Goal: Information Seeking & Learning: Learn about a topic

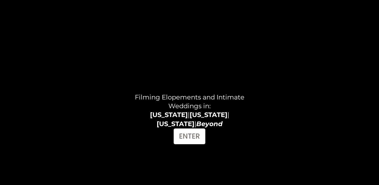
scroll to position [46, 0]
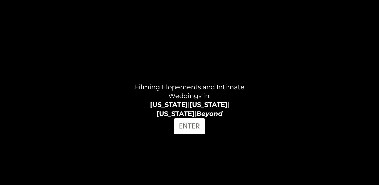
click at [150, 105] on strong "[US_STATE]" at bounding box center [169, 105] width 38 height 8
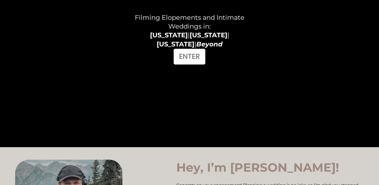
scroll to position [0, 0]
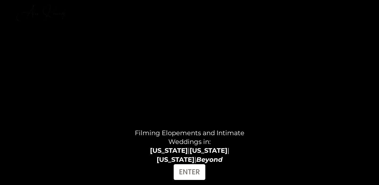
click at [341, 6] on link "INVESTMENT" at bounding box center [345, 7] width 38 height 7
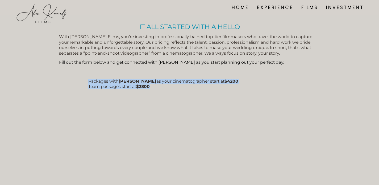
drag, startPoint x: 88, startPoint y: 81, endPoint x: 195, endPoint y: 87, distance: 107.7
click at [195, 87] on p "Packages with Alex Kennedy as your cinematographer start at $4200 Team packages…" at bounding box center [189, 83] width 202 height 11
drag, startPoint x: 88, startPoint y: 81, endPoint x: 189, endPoint y: 86, distance: 101.2
click at [189, 85] on p "Packages with Alex Kennedy as your cinematographer start at $4200 Team packages…" at bounding box center [189, 83] width 202 height 11
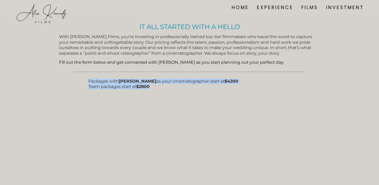
click at [189, 86] on p "Packages with Alex Kennedy as your cinematographer start at $4200 Team packages…" at bounding box center [189, 83] width 202 height 11
drag, startPoint x: 162, startPoint y: 89, endPoint x: 79, endPoint y: 81, distance: 83.6
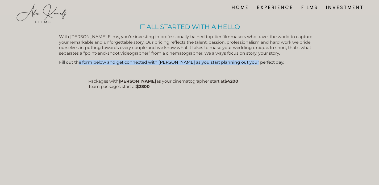
drag, startPoint x: 248, startPoint y: 63, endPoint x: 74, endPoint y: 65, distance: 174.0
click at [75, 65] on p "Fill out the form below and get connected with Alex as you start planning out y…" at bounding box center [189, 62] width 261 height 5
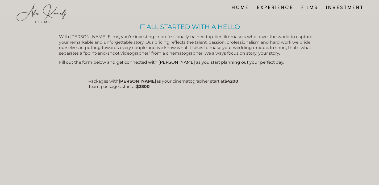
click at [59, 57] on div "With Alex Kennedy Films, you’re investing in professionally trained top-tier fi…" at bounding box center [189, 49] width 261 height 31
drag, startPoint x: 62, startPoint y: 57, endPoint x: 246, endPoint y: 57, distance: 184.6
click at [247, 56] on div "With Alex Kennedy Films, you’re investing in professionally trained top-tier fi…" at bounding box center [189, 49] width 261 height 31
click at [246, 57] on div "With Alex Kennedy Films, you’re investing in professionally trained top-tier fi…" at bounding box center [189, 49] width 261 height 31
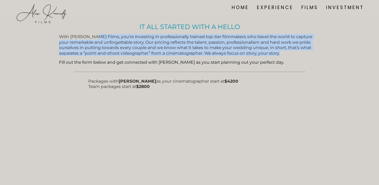
drag, startPoint x: 93, startPoint y: 35, endPoint x: 322, endPoint y: 67, distance: 230.9
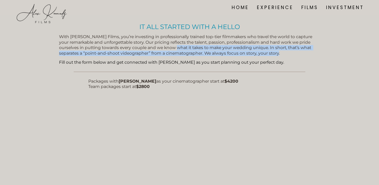
drag, startPoint x: 180, startPoint y: 47, endPoint x: 299, endPoint y: 53, distance: 118.6
click at [299, 53] on p "With Alex Kennedy Films, you’re investing in professionally trained top-tier fi…" at bounding box center [189, 45] width 261 height 22
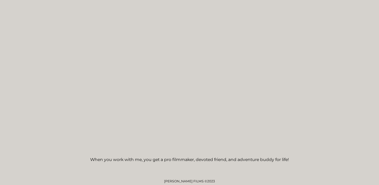
scroll to position [359, 0]
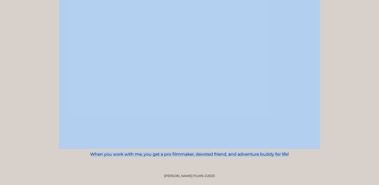
drag, startPoint x: 93, startPoint y: 149, endPoint x: 346, endPoint y: 168, distance: 254.5
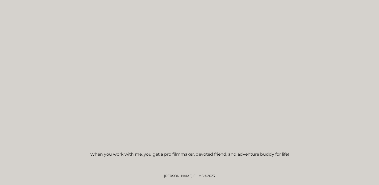
click at [308, 157] on div "When you work with me, you get a pro filmmaker, devoted friend, and adventure b…" at bounding box center [189, 154] width 261 height 7
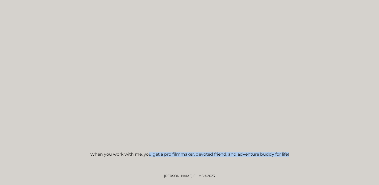
drag, startPoint x: 294, startPoint y: 154, endPoint x: 115, endPoint y: 165, distance: 180.0
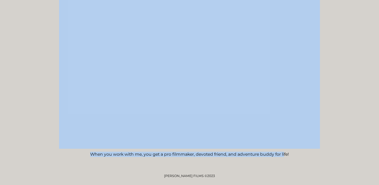
drag, startPoint x: 284, startPoint y: 152, endPoint x: 61, endPoint y: 148, distance: 222.4
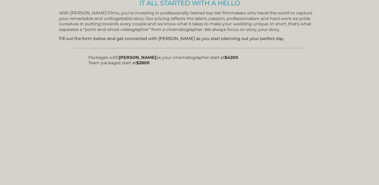
scroll to position [0, 0]
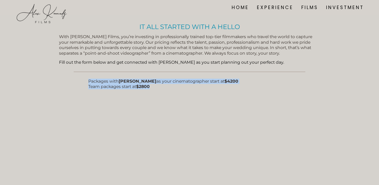
drag, startPoint x: 201, startPoint y: 87, endPoint x: 85, endPoint y: 79, distance: 116.6
click at [158, 93] on div "Packages with Alex Kennedy as your cinematographer start at $4200 Team packages…" at bounding box center [189, 87] width 202 height 18
drag, startPoint x: 147, startPoint y: 81, endPoint x: 247, endPoint y: 90, distance: 99.6
click at [247, 90] on div "Packages with Alex Kennedy as your cinematographer start at $4200 Team packages…" at bounding box center [189, 87] width 202 height 18
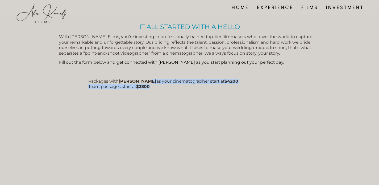
click at [247, 90] on div "Packages with Alex Kennedy as your cinematographer start at $4200 Team packages…" at bounding box center [189, 87] width 202 height 18
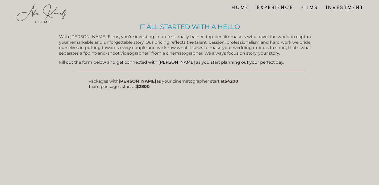
click at [155, 92] on div "Packages with Alex Kennedy as your cinematographer start at $4200 Team packages…" at bounding box center [189, 87] width 202 height 18
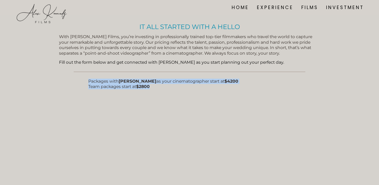
drag, startPoint x: 157, startPoint y: 84, endPoint x: 85, endPoint y: 81, distance: 71.9
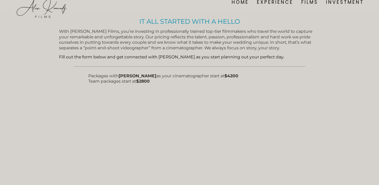
scroll to position [6, 0]
drag, startPoint x: 89, startPoint y: 74, endPoint x: 204, endPoint y: 76, distance: 114.7
click at [205, 76] on span "Packages with Alex Kennedy as your cinematographer start at $4200 Team packages…" at bounding box center [163, 78] width 150 height 10
click at [204, 76] on span "Packages with Alex Kennedy as your cinematographer start at $4200 Team packages…" at bounding box center [163, 78] width 150 height 10
drag, startPoint x: 168, startPoint y: 75, endPoint x: 247, endPoint y: 76, distance: 79.0
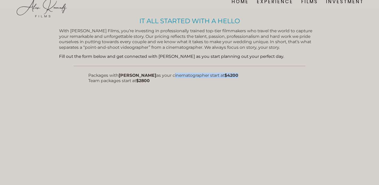
click at [247, 76] on p "Packages with Alex Kennedy as your cinematographer start at $4200 Team packages…" at bounding box center [189, 78] width 202 height 11
drag, startPoint x: 90, startPoint y: 82, endPoint x: 209, endPoint y: 85, distance: 119.2
click at [209, 85] on div "Packages with Alex Kennedy as your cinematographer start at $4200 Team packages…" at bounding box center [189, 82] width 202 height 18
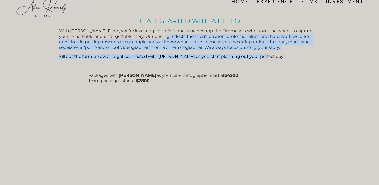
drag, startPoint x: 160, startPoint y: 36, endPoint x: 293, endPoint y: 56, distance: 133.9
click at [293, 56] on div "With Alex Kennedy Films, you’re investing in professionally trained top-tier fi…" at bounding box center [189, 43] width 261 height 31
click at [293, 56] on p "Fill out the form below and get connected with Alex as you start planning out y…" at bounding box center [189, 56] width 261 height 5
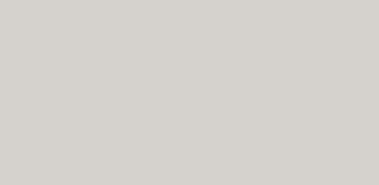
scroll to position [0, 0]
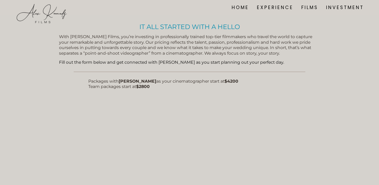
click at [302, 7] on link "FILMS" at bounding box center [309, 7] width 17 height 7
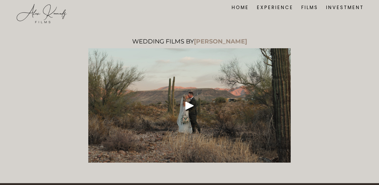
click at [237, 9] on link "HOME" at bounding box center [240, 7] width 17 height 7
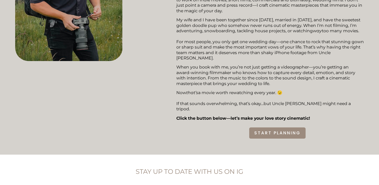
scroll to position [450, 0]
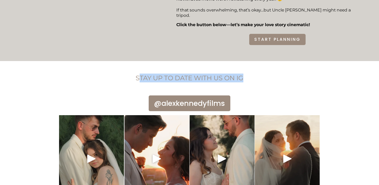
drag, startPoint x: 249, startPoint y: 56, endPoint x: 137, endPoint y: 56, distance: 111.7
click at [137, 73] on h4 "STAY UP TO DATE WITH US ON IG" at bounding box center [189, 77] width 290 height 9
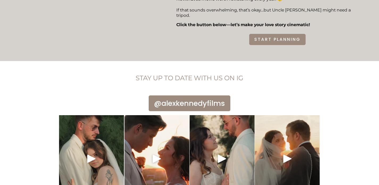
click at [292, 73] on h4 "STAY UP TO DATE WITH US ON IG" at bounding box center [189, 77] width 290 height 9
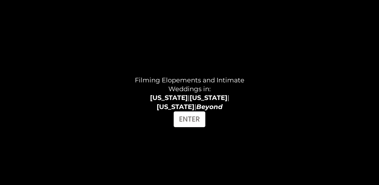
scroll to position [0, 0]
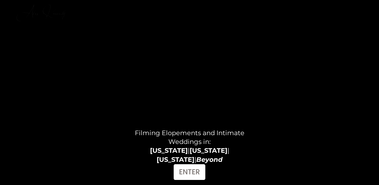
click at [266, 7] on link "EXPERIENCE" at bounding box center [275, 7] width 36 height 7
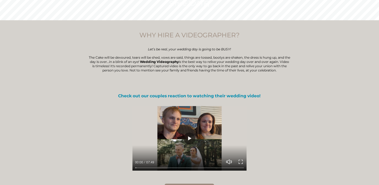
scroll to position [59, 0]
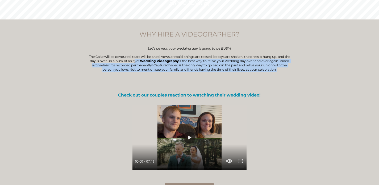
drag, startPoint x: 142, startPoint y: 62, endPoint x: 274, endPoint y: 74, distance: 132.5
click at [273, 74] on div "WHY HIRE A VIDEOGRAPHER? Let’s be real, your wedding day is going to be BUSY! T…" at bounding box center [189, 55] width 202 height 50
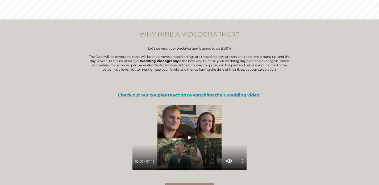
click at [274, 75] on p at bounding box center [189, 77] width 202 height 4
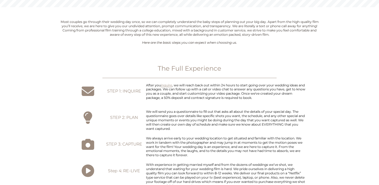
scroll to position [353, 0]
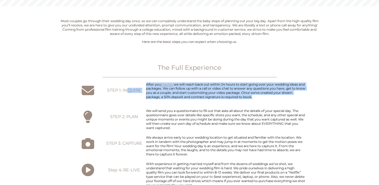
drag, startPoint x: 127, startPoint y: 90, endPoint x: 295, endPoint y: 120, distance: 170.4
click at [292, 118] on div "Most couples go through their wedding day once, so we can completely understand…" at bounding box center [189, 116] width 379 height 194
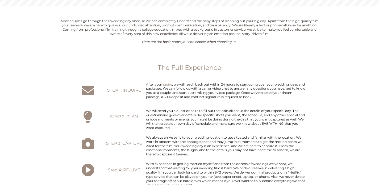
click at [262, 94] on p "After you inquire , we will reach back out within 24 hours to start going over …" at bounding box center [226, 90] width 160 height 17
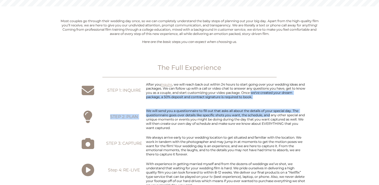
drag, startPoint x: 262, startPoint y: 94, endPoint x: 279, endPoint y: 117, distance: 28.5
click at [277, 115] on div "Most couples go through their wedding day once, so we can completely understand…" at bounding box center [189, 116] width 379 height 194
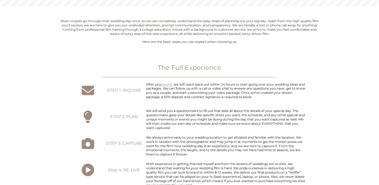
click at [256, 99] on div "After you inquire , we will reach back out within 24 hours to start going over …" at bounding box center [226, 94] width 160 height 25
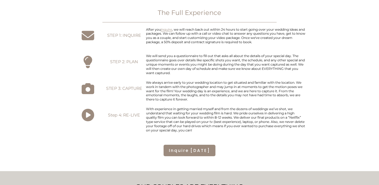
scroll to position [411, 0]
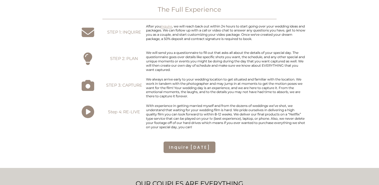
drag, startPoint x: 150, startPoint y: 51, endPoint x: 287, endPoint y: 75, distance: 138.3
click at [285, 73] on div "We will send you a questionnaire to fill out that asks all about the details of…" at bounding box center [226, 63] width 160 height 25
click at [287, 75] on div "We will send you a questionnaire to fill out that asks all about the details of…" at bounding box center [226, 63] width 160 height 25
drag, startPoint x: 278, startPoint y: 68, endPoint x: 128, endPoint y: 63, distance: 150.7
click at [128, 64] on div "Most couples go through their wedding day once, so we can completely understand…" at bounding box center [189, 58] width 379 height 194
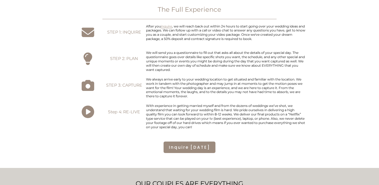
click at [197, 98] on p "We always arrive early to your wedding location to get situated and familiar wi…" at bounding box center [226, 87] width 160 height 21
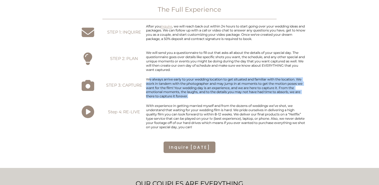
drag, startPoint x: 150, startPoint y: 78, endPoint x: 205, endPoint y: 104, distance: 60.9
click at [205, 105] on div "Most couples go through their wedding day once, so we can completely understand…" at bounding box center [189, 58] width 379 height 194
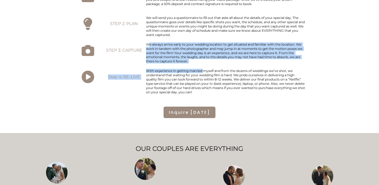
scroll to position [446, 0]
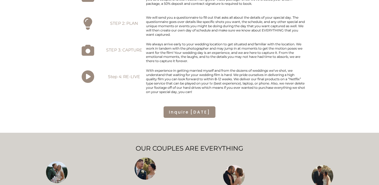
drag, startPoint x: 156, startPoint y: 97, endPoint x: 316, endPoint y: 97, distance: 159.9
click at [316, 97] on div "Most couples go through their wedding day once, so we can completely understand…" at bounding box center [189, 23] width 379 height 194
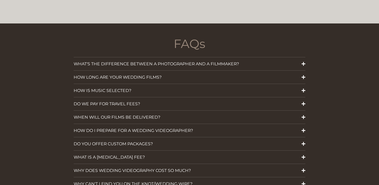
scroll to position [711, 0]
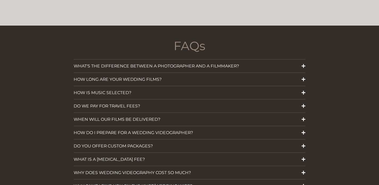
click at [160, 63] on span "WHAT'S THE DIFFERENCE BETWEEN A PHOTOGRAPHER AND A FILMMAKER?" at bounding box center [188, 65] width 228 height 5
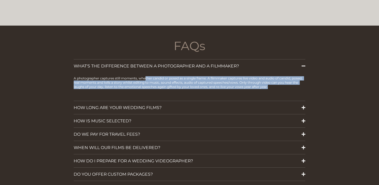
drag, startPoint x: 147, startPoint y: 74, endPoint x: 258, endPoint y: 87, distance: 111.1
click at [259, 88] on div "A photographer captures still moments, whether candid or posed as a single fram…" at bounding box center [189, 86] width 231 height 21
click at [258, 87] on div "A photographer captures still moments, whether candid or posed as a single fram…" at bounding box center [189, 86] width 231 height 21
drag, startPoint x: 290, startPoint y: 83, endPoint x: 136, endPoint y: 75, distance: 154.0
click at [137, 76] on p "A photographer captures still moments, whether candid or posed as a single fram…" at bounding box center [189, 82] width 231 height 13
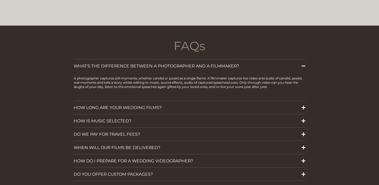
click at [138, 76] on p "A photographer captures still moments, whether candid or posed as a single fram…" at bounding box center [189, 82] width 231 height 13
click at [132, 105] on span "HOW LONG ARE YOUR WEDDING FILMS?" at bounding box center [188, 107] width 228 height 5
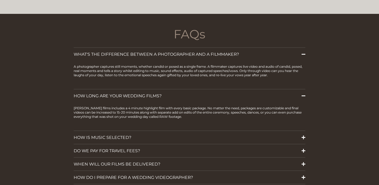
scroll to position [724, 0]
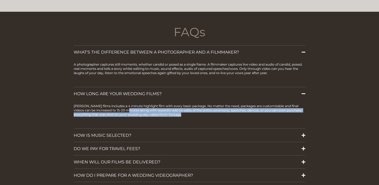
drag, startPoint x: 132, startPoint y: 105, endPoint x: 226, endPoint y: 115, distance: 95.0
click at [226, 115] on div "Alex Kennedy films includes a 4 minute highlight film with every basic package.…" at bounding box center [189, 114] width 231 height 21
click at [226, 114] on div "Alex Kennedy films includes a 4 minute highlight film with every basic package.…" at bounding box center [189, 114] width 231 height 21
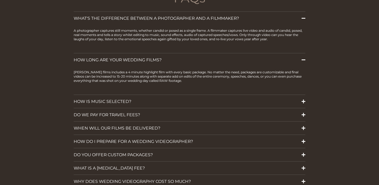
scroll to position [758, 0]
click at [119, 113] on span "DO WE PAY FOR TRAVEL FEES?" at bounding box center [188, 114] width 228 height 5
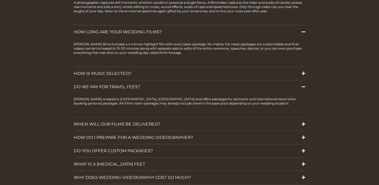
scroll to position [787, 0]
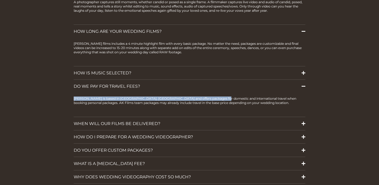
drag, startPoint x: 73, startPoint y: 96, endPoint x: 217, endPoint y: 94, distance: 143.9
click at [218, 95] on div "FAQs WHAT'S THE DIFFERENCE BETWEEN A PHOTOGRAPHER AND A FILMMAKER? A photograph…" at bounding box center [189, 101] width 379 height 279
click at [217, 96] on p "Alex is based in Phoenix, AZ and offers packages for domestic and international…" at bounding box center [189, 100] width 231 height 9
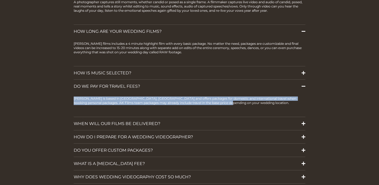
drag, startPoint x: 239, startPoint y: 99, endPoint x: 137, endPoint y: 91, distance: 103.0
click at [137, 93] on div "Alex is based in Phoenix, AZ and offers packages for domestic and international…" at bounding box center [189, 105] width 231 height 24
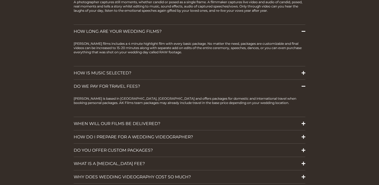
click at [188, 96] on p "Alex is based in Phoenix, AZ and offers packages for domestic and international…" at bounding box center [189, 100] width 231 height 9
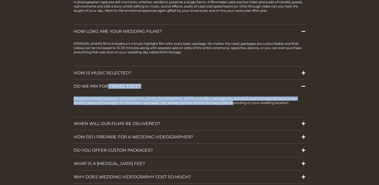
drag, startPoint x: 246, startPoint y: 103, endPoint x: 42, endPoint y: 83, distance: 205.1
click at [42, 82] on div "FAQs WHAT'S THE DIFFERENCE BETWEEN A PHOTOGRAPHER AND A FILMMAKER? A photograph…" at bounding box center [189, 101] width 379 height 279
click at [89, 99] on p "Alex is based in Phoenix, AZ and offers packages for domestic and international…" at bounding box center [189, 100] width 231 height 9
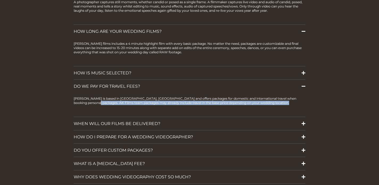
drag, startPoint x: 89, startPoint y: 99, endPoint x: 244, endPoint y: 100, distance: 155.4
click at [244, 101] on div "Alex is based in Phoenix, AZ and offers packages for domestic and international…" at bounding box center [189, 104] width 231 height 16
click at [244, 100] on p "Alex is based in Phoenix, AZ and offers packages for domestic and international…" at bounding box center [189, 100] width 231 height 9
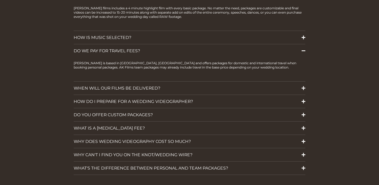
scroll to position [823, 0]
click at [111, 85] on span "WHEN WILL OUR FILMS BE DELIVERED?" at bounding box center [188, 87] width 228 height 5
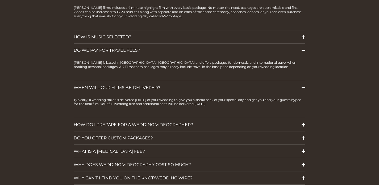
drag, startPoint x: 80, startPoint y: 96, endPoint x: 222, endPoint y: 87, distance: 143.1
click at [229, 98] on p "Typically, a wedding trailer is delivered within 7 days of your wedding to give…" at bounding box center [189, 102] width 231 height 9
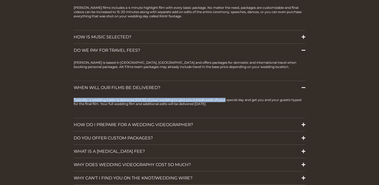
click at [222, 87] on button "WHEN WILL OUR FILMS BE DELIVERED?" at bounding box center [189, 87] width 231 height 13
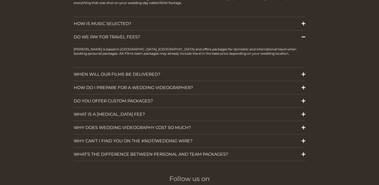
scroll to position [838, 0]
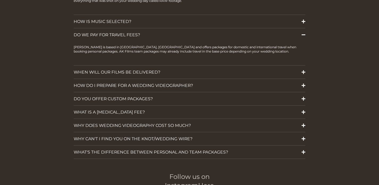
click at [116, 96] on span "DO YOU OFFER CUSTOM PACKAGES?" at bounding box center [188, 98] width 228 height 5
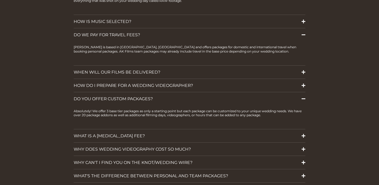
drag, startPoint x: 90, startPoint y: 108, endPoint x: 209, endPoint y: 110, distance: 118.7
click at [208, 109] on p "Absolutely! We offer 3 base tier packages as only a starting point but each pac…" at bounding box center [189, 113] width 231 height 9
drag, startPoint x: 209, startPoint y: 110, endPoint x: 174, endPoint y: 110, distance: 34.6
click at [174, 110] on p "Absolutely! We offer 3 base tier packages as only a starting point but each pac…" at bounding box center [189, 113] width 231 height 9
drag, startPoint x: 153, startPoint y: 111, endPoint x: 183, endPoint y: 111, distance: 30.1
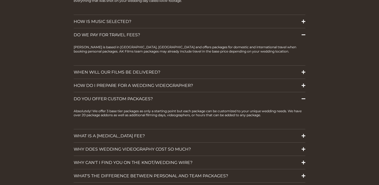
click at [170, 111] on p "Absolutely! We offer 3 base tier packages as only a starting point but each pac…" at bounding box center [189, 113] width 231 height 9
drag, startPoint x: 204, startPoint y: 111, endPoint x: 288, endPoint y: 111, distance: 83.5
click at [288, 111] on p "Absolutely! We offer 3 base tier packages as only a starting point but each pac…" at bounding box center [189, 113] width 231 height 9
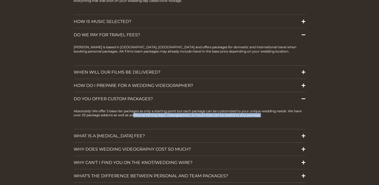
drag, startPoint x: 273, startPoint y: 110, endPoint x: 143, endPoint y: 113, distance: 130.7
click at [143, 113] on p "Absolutely! We offer 3 base tier packages as only a starting point but each pac…" at bounding box center [189, 113] width 231 height 9
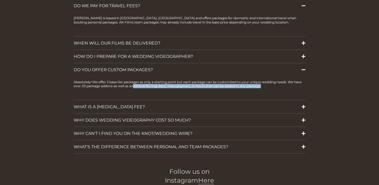
click at [110, 104] on span "WHAT IS A RETAINER FEE?" at bounding box center [188, 106] width 228 height 5
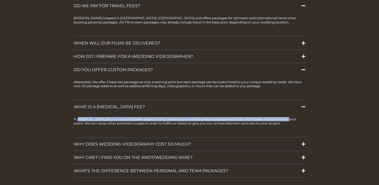
drag, startPoint x: 79, startPoint y: 115, endPoint x: 289, endPoint y: 117, distance: 209.6
click at [289, 117] on p "A retainer fee is a non-refundable payment that reserves your wedding day and g…" at bounding box center [189, 121] width 231 height 9
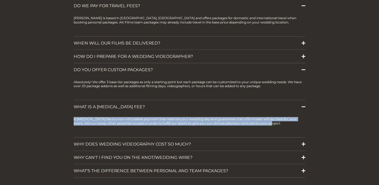
drag, startPoint x: 279, startPoint y: 119, endPoint x: 93, endPoint y: 110, distance: 186.5
click at [93, 113] on div "A retainer fee is a non-refundable payment that reserves your wedding day and g…" at bounding box center [189, 125] width 231 height 24
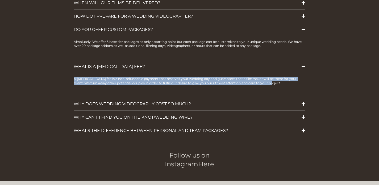
scroll to position [909, 0]
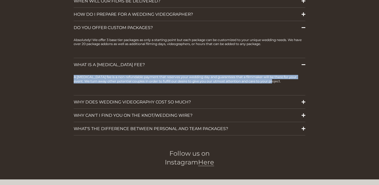
click at [148, 99] on span "WHY DOES WEDDING VIDEOGRAPHY COST SO MUCH?" at bounding box center [188, 101] width 228 height 5
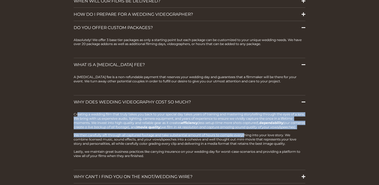
drag, startPoint x: 78, startPoint y: 112, endPoint x: 255, endPoint y: 139, distance: 179.4
click at [255, 139] on div "Creating a wedding film that truly takes you back to your special day takes yea…" at bounding box center [189, 139] width 231 height 54
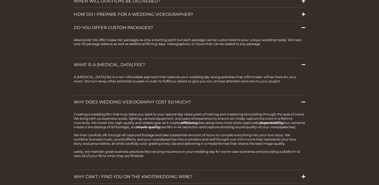
click at [255, 139] on p "We then carefully sift through all captured footage and take substantial amount…" at bounding box center [189, 139] width 231 height 13
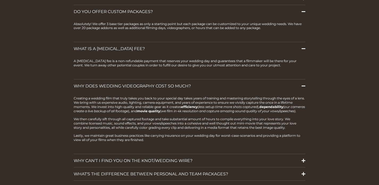
scroll to position [926, 0]
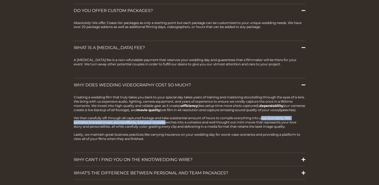
drag, startPoint x: 262, startPoint y: 120, endPoint x: 166, endPoint y: 125, distance: 96.1
click at [166, 125] on p "We then carefully sift through all captured footage and take substantial amount…" at bounding box center [189, 122] width 231 height 13
click at [173, 126] on p "We then carefully sift through all captured footage and take substantial amount…" at bounding box center [189, 122] width 231 height 13
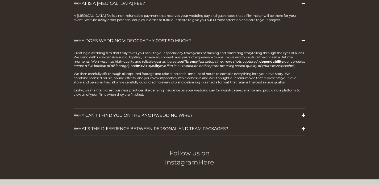
scroll to position [970, 0]
click at [114, 116] on span "WHY CAN'T I FIND YOU ON THE KNOT/WEDDING WIRE?" at bounding box center [188, 115] width 228 height 5
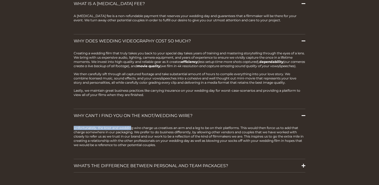
drag, startPoint x: 73, startPoint y: 126, endPoint x: 179, endPoint y: 136, distance: 105.8
click at [179, 136] on p "Unfortunately, the knot and wedding wire charge us creatives an arm and a leg t…" at bounding box center [189, 136] width 231 height 21
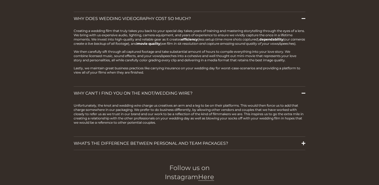
scroll to position [995, 0]
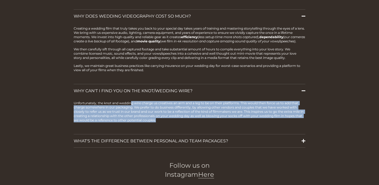
drag, startPoint x: 180, startPoint y: 122, endPoint x: 133, endPoint y: 102, distance: 51.4
click at [133, 102] on p "Unfortunately, the knot and wedding wire charge us creatives an arm and a leg t…" at bounding box center [189, 111] width 231 height 21
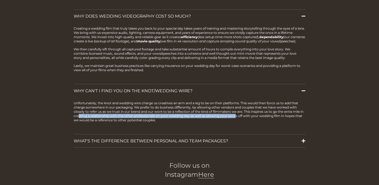
drag, startPoint x: 83, startPoint y: 115, endPoint x: 243, endPoint y: 117, distance: 159.9
click at [244, 117] on p "Unfortunately, the knot and wedding wire charge us creatives an arm and a leg t…" at bounding box center [189, 111] width 231 height 21
click at [243, 117] on p "Unfortunately, the knot and wedding wire charge us creatives an arm and a leg t…" at bounding box center [189, 111] width 231 height 21
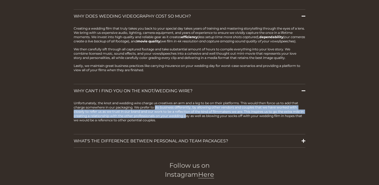
drag, startPoint x: 157, startPoint y: 107, endPoint x: 191, endPoint y: 117, distance: 34.7
click at [191, 117] on p "Unfortunately, the knot and wedding wire charge us creatives an arm and a leg t…" at bounding box center [189, 111] width 231 height 21
click at [160, 143] on span "WHAT'S THE DIFFERENCE BETWEEN PERSONAL AND TEAM PACKAGES?" at bounding box center [188, 140] width 228 height 5
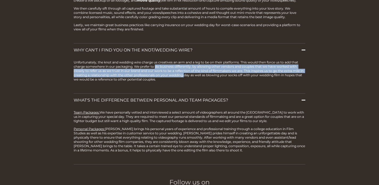
scroll to position [1042, 0]
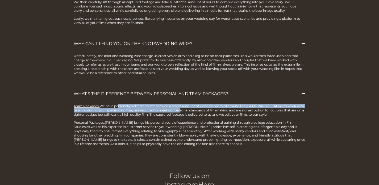
drag, startPoint x: 118, startPoint y: 108, endPoint x: 182, endPoint y: 110, distance: 64.2
click at [182, 110] on p "Team Packages: We have personally vetted and interviewed a select amount of vid…" at bounding box center [189, 110] width 231 height 13
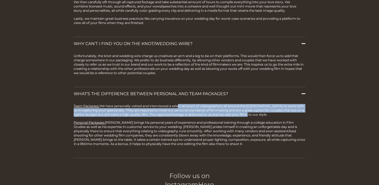
drag, startPoint x: 179, startPoint y: 106, endPoint x: 272, endPoint y: 113, distance: 92.8
click at [272, 113] on p "Team Packages: We have personally vetted and interviewed a select amount of vid…" at bounding box center [189, 110] width 231 height 13
drag, startPoint x: 264, startPoint y: 116, endPoint x: 160, endPoint y: 105, distance: 103.8
click at [160, 105] on p "Team Packages: We have personally vetted and interviewed a select amount of vid…" at bounding box center [189, 110] width 231 height 13
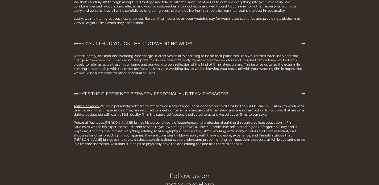
click at [171, 106] on p "Team Packages: We have personally vetted and interviewed a select amount of vid…" at bounding box center [189, 110] width 231 height 13
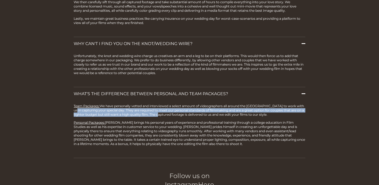
drag, startPoint x: 71, startPoint y: 111, endPoint x: 185, endPoint y: 117, distance: 114.3
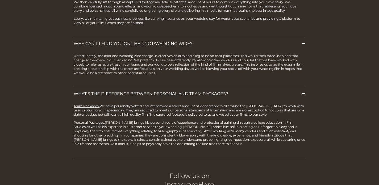
click at [185, 117] on div "Team Packages: We have personally vetted and interviewed a select amount of vid…" at bounding box center [189, 129] width 231 height 50
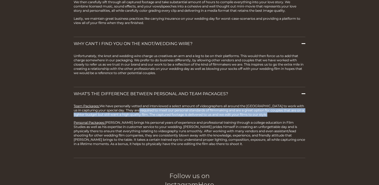
drag, startPoint x: 142, startPoint y: 110, endPoint x: 294, endPoint y: 117, distance: 151.8
click at [293, 117] on div "Team Packages: We have personally vetted and interviewed a select amount of vid…" at bounding box center [189, 129] width 231 height 50
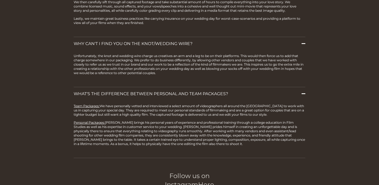
click at [257, 111] on p "Team Packages: We have personally vetted and interviewed a select amount of vid…" at bounding box center [189, 110] width 231 height 13
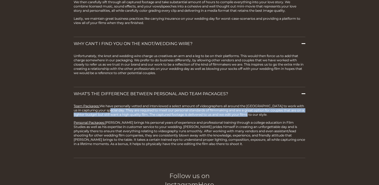
drag, startPoint x: 264, startPoint y: 114, endPoint x: 108, endPoint y: 109, distance: 156.2
click at [108, 109] on p "Team Packages: We have personally vetted and interviewed a select amount of vid…" at bounding box center [189, 110] width 231 height 13
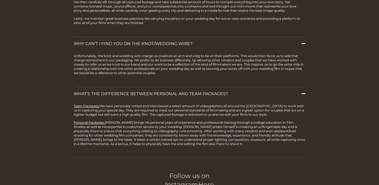
drag, startPoint x: 147, startPoint y: 122, endPoint x: 273, endPoint y: 138, distance: 127.3
click at [273, 138] on p "Personal Packages: Alex brings his personal years of experience and professiona…" at bounding box center [189, 133] width 231 height 26
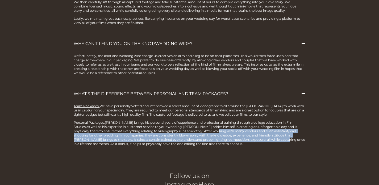
drag, startPoint x: 264, startPoint y: 138, endPoint x: 207, endPoint y: 131, distance: 57.6
click at [207, 131] on p "Personal Packages: Alex brings his personal years of experience and professiona…" at bounding box center [189, 133] width 231 height 26
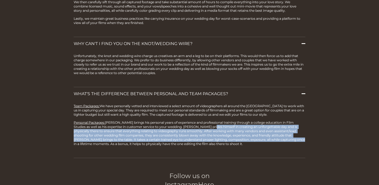
drag, startPoint x: 200, startPoint y: 125, endPoint x: 279, endPoint y: 139, distance: 79.6
click at [279, 139] on p "Personal Packages: Alex brings his personal years of experience and professiona…" at bounding box center [189, 133] width 231 height 26
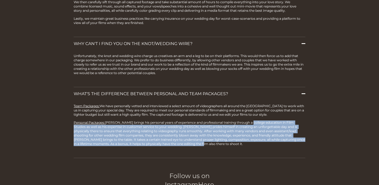
drag, startPoint x: 250, startPoint y: 123, endPoint x: 140, endPoint y: 144, distance: 111.9
click at [140, 144] on p "Personal Packages: Alex brings his personal years of experience and professiona…" at bounding box center [189, 133] width 231 height 26
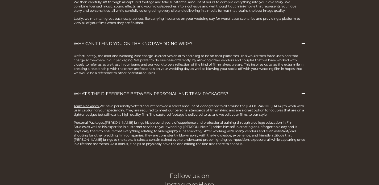
click at [94, 132] on p "Personal Packages: Alex brings his personal years of experience and professiona…" at bounding box center [189, 133] width 231 height 26
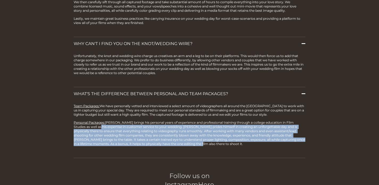
drag, startPoint x: 90, startPoint y: 128, endPoint x: 186, endPoint y: 144, distance: 97.4
click at [186, 144] on p "Personal Packages: Alex brings his personal years of experience and professiona…" at bounding box center [189, 133] width 231 height 26
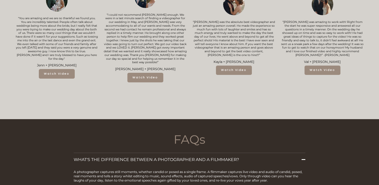
scroll to position [444, 0]
